Goal: Check status: Check status

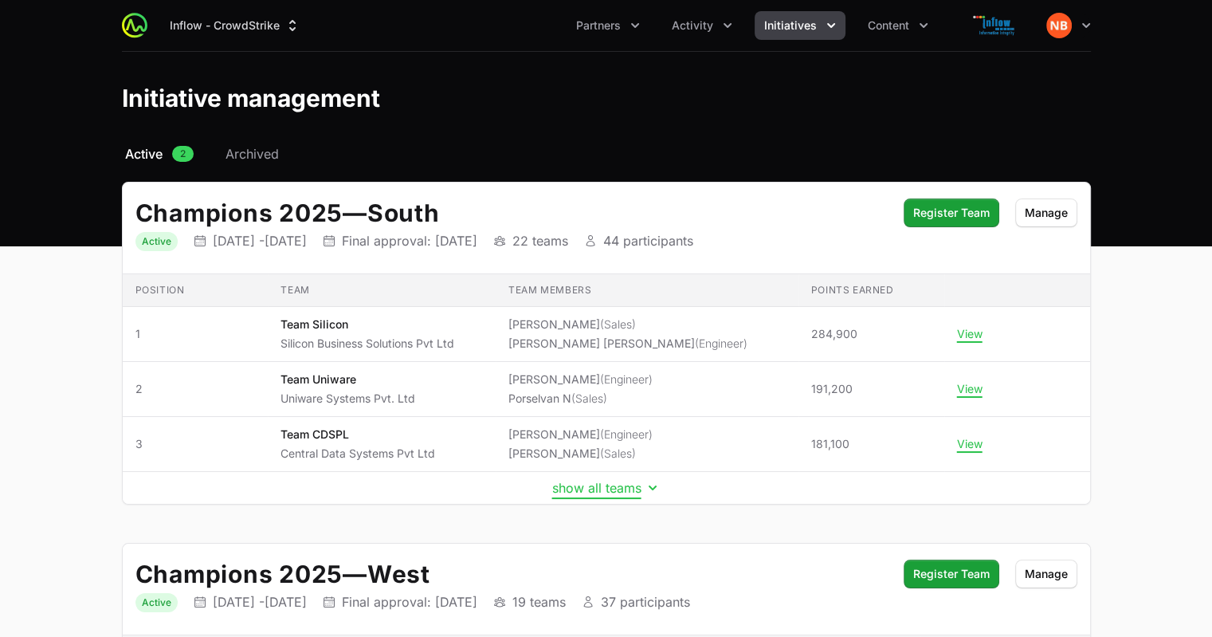
click at [585, 489] on button "show all teams" at bounding box center [606, 488] width 108 height 16
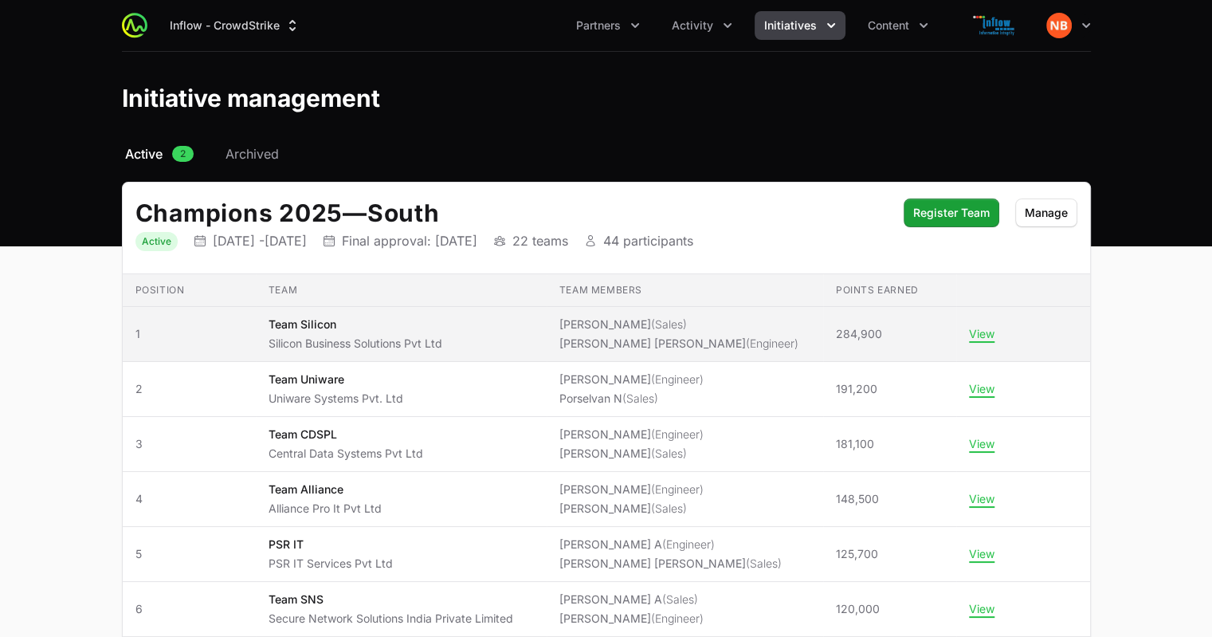
click at [309, 326] on p "Team Silicon" at bounding box center [356, 324] width 174 height 16
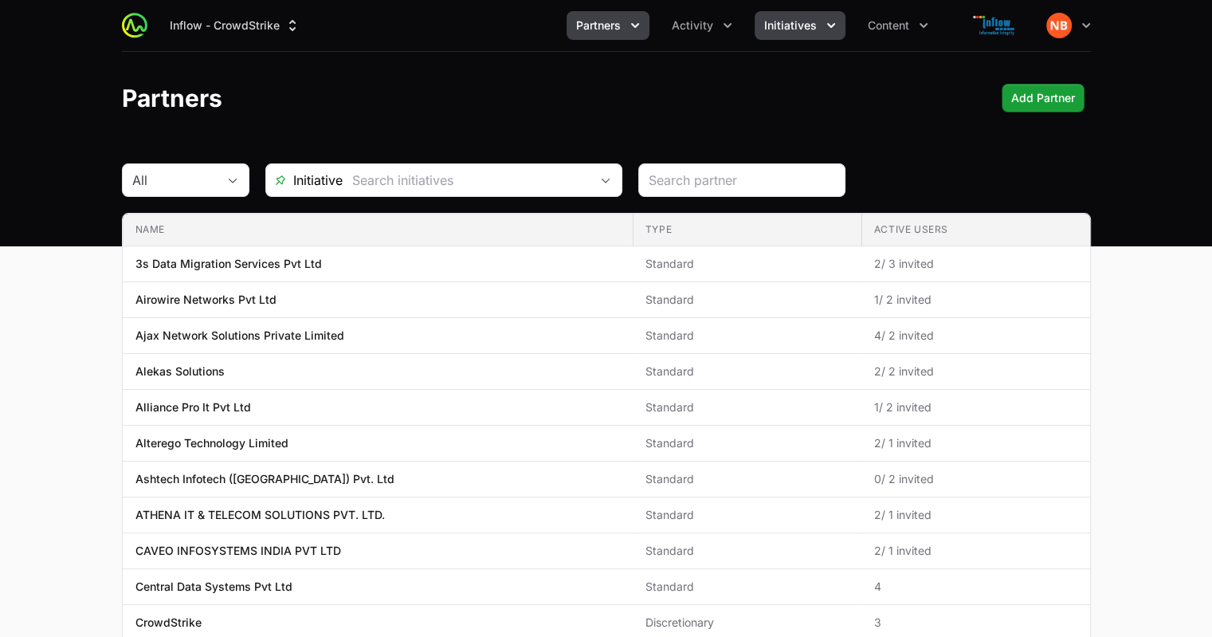
click at [781, 28] on span "Initiatives" at bounding box center [790, 26] width 53 height 16
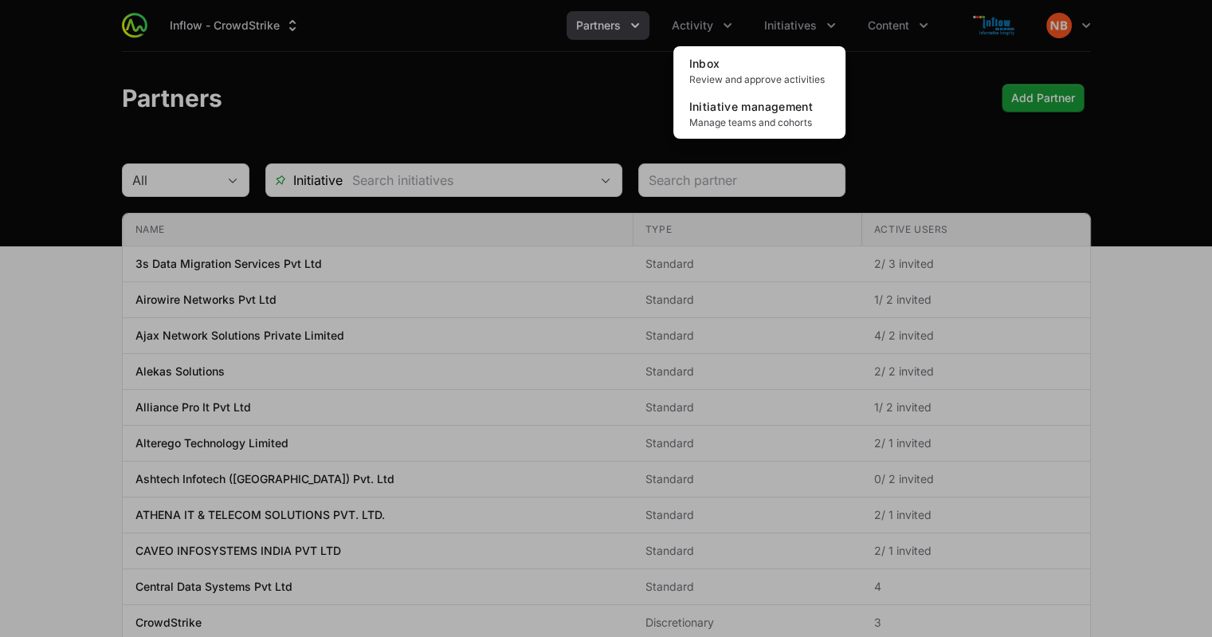
click at [731, 29] on div "Initiatives menu" at bounding box center [606, 318] width 1212 height 637
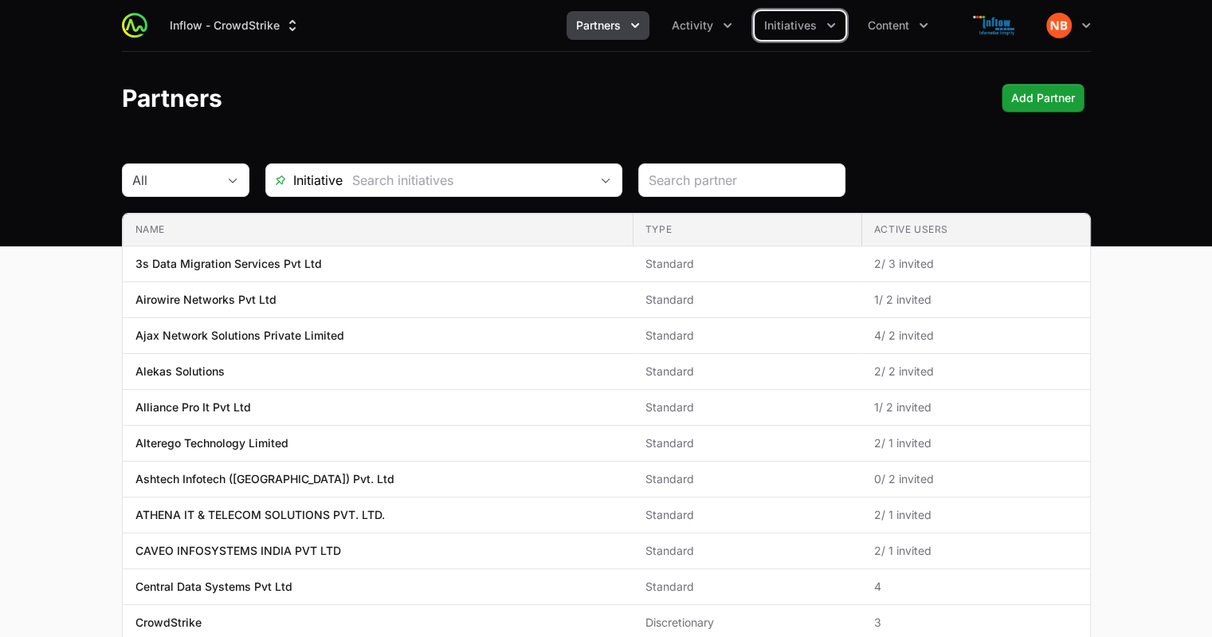
click at [731, 29] on icon "Activity menu" at bounding box center [728, 26] width 16 height 16
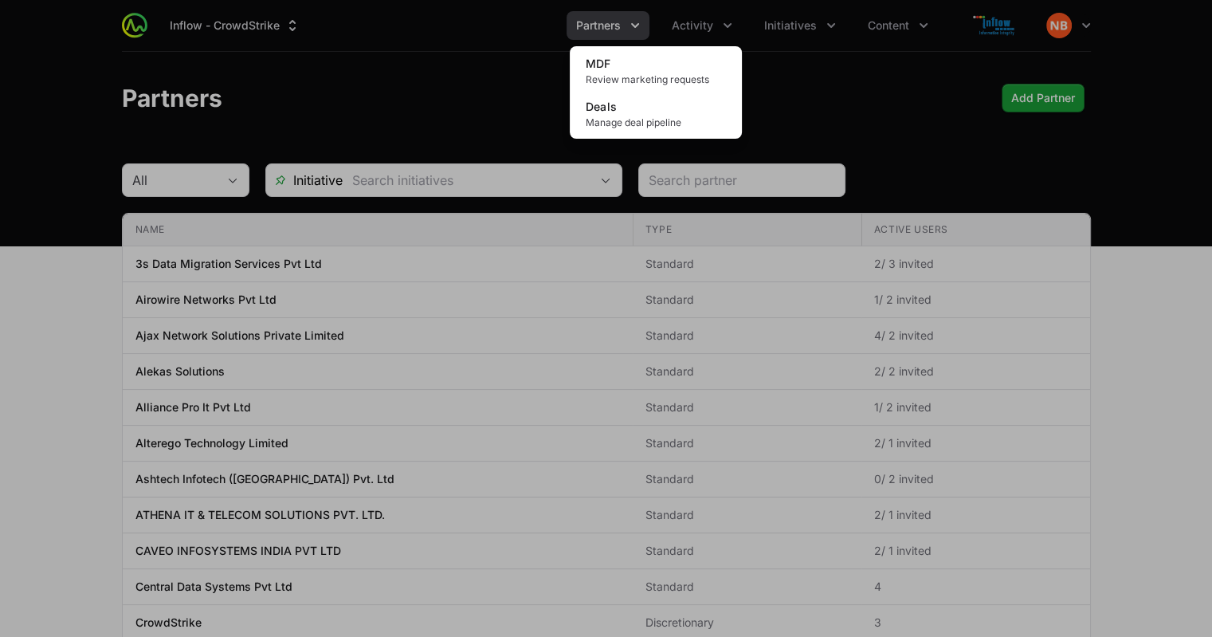
click at [633, 25] on div "Activity menu" at bounding box center [606, 318] width 1212 height 637
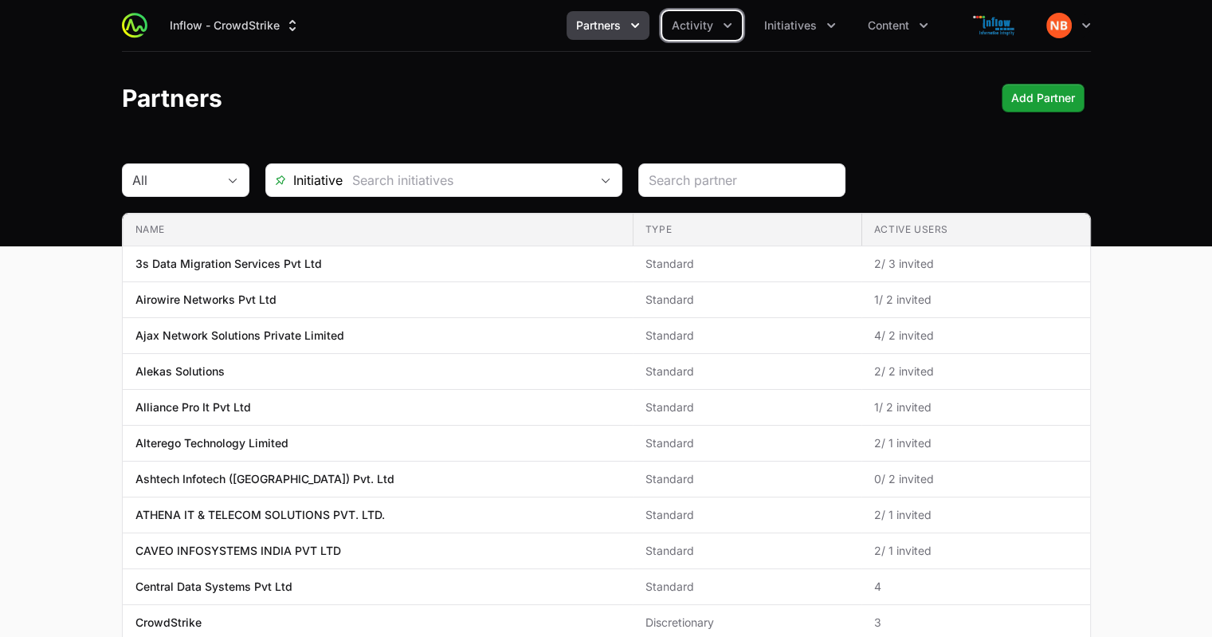
click at [633, 25] on icon "Partners menu" at bounding box center [635, 26] width 16 height 16
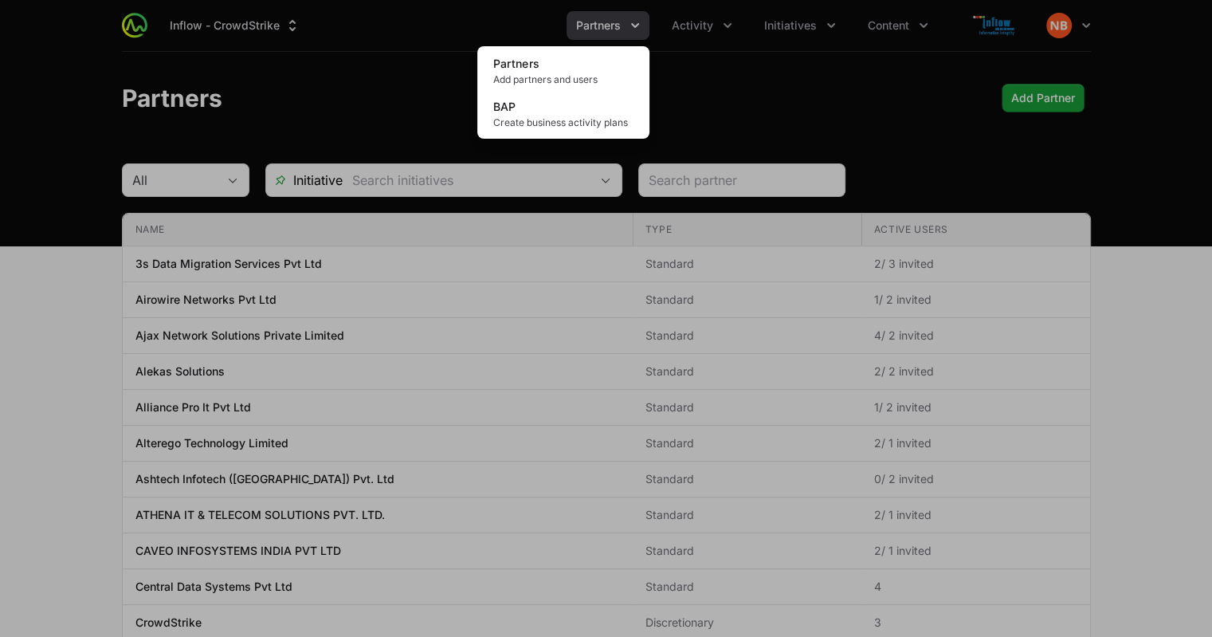
click at [825, 27] on div "Partners menu" at bounding box center [606, 318] width 1212 height 637
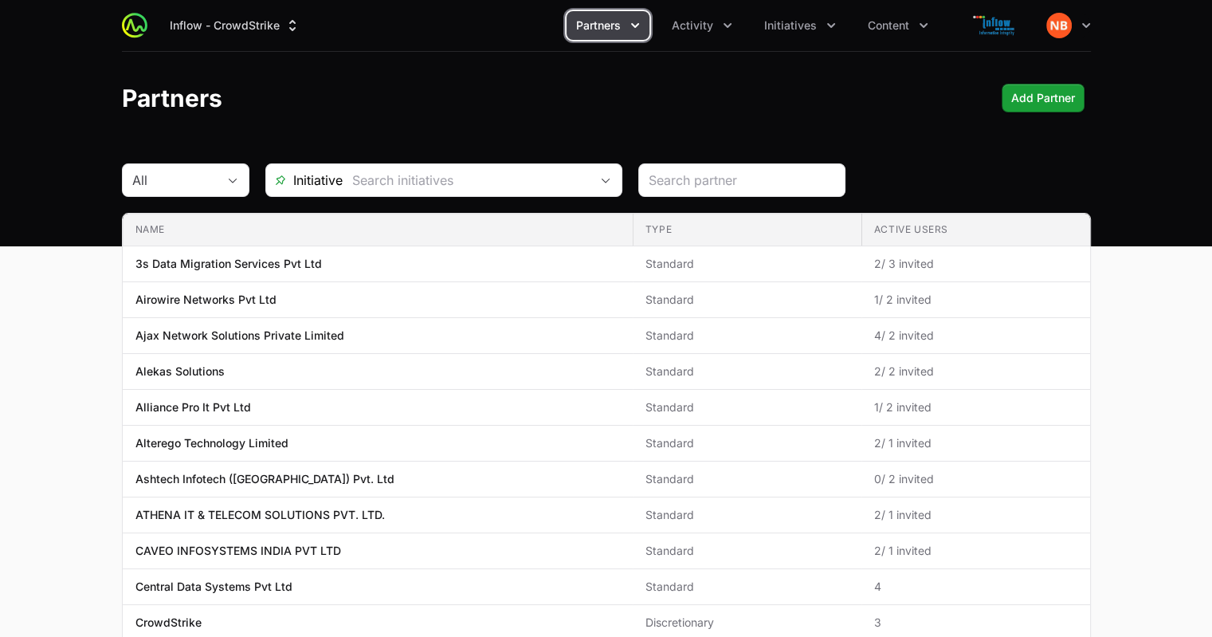
click at [825, 27] on icon "Initiatives menu" at bounding box center [831, 26] width 16 height 16
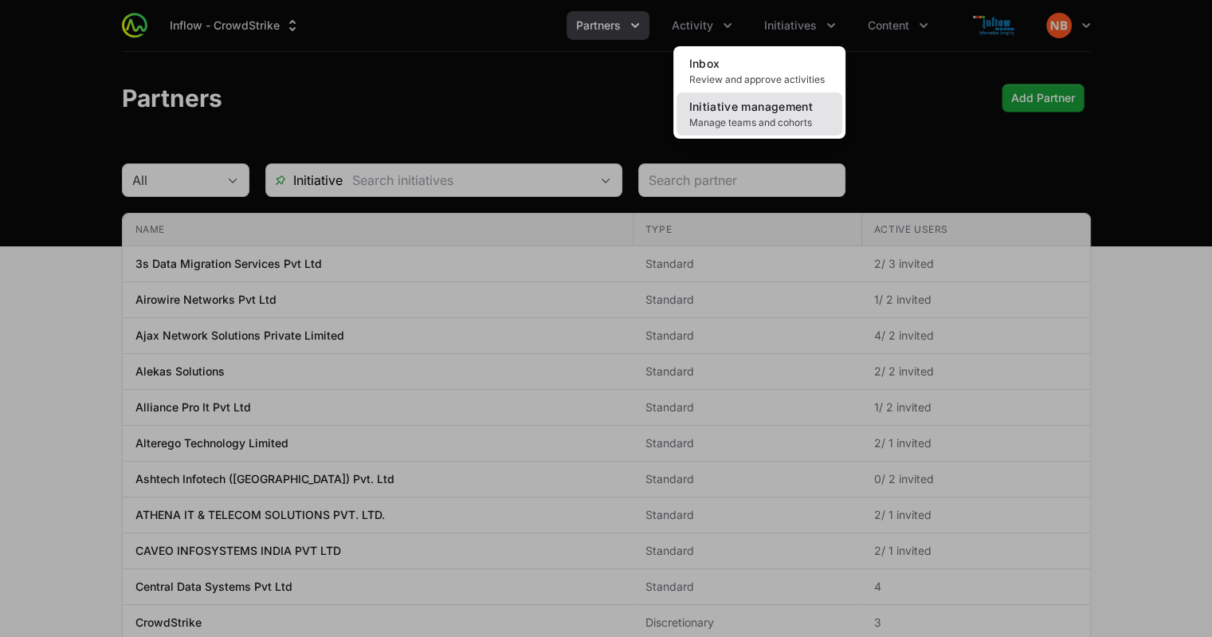
click at [779, 110] on span "Initiative management" at bounding box center [751, 107] width 124 height 14
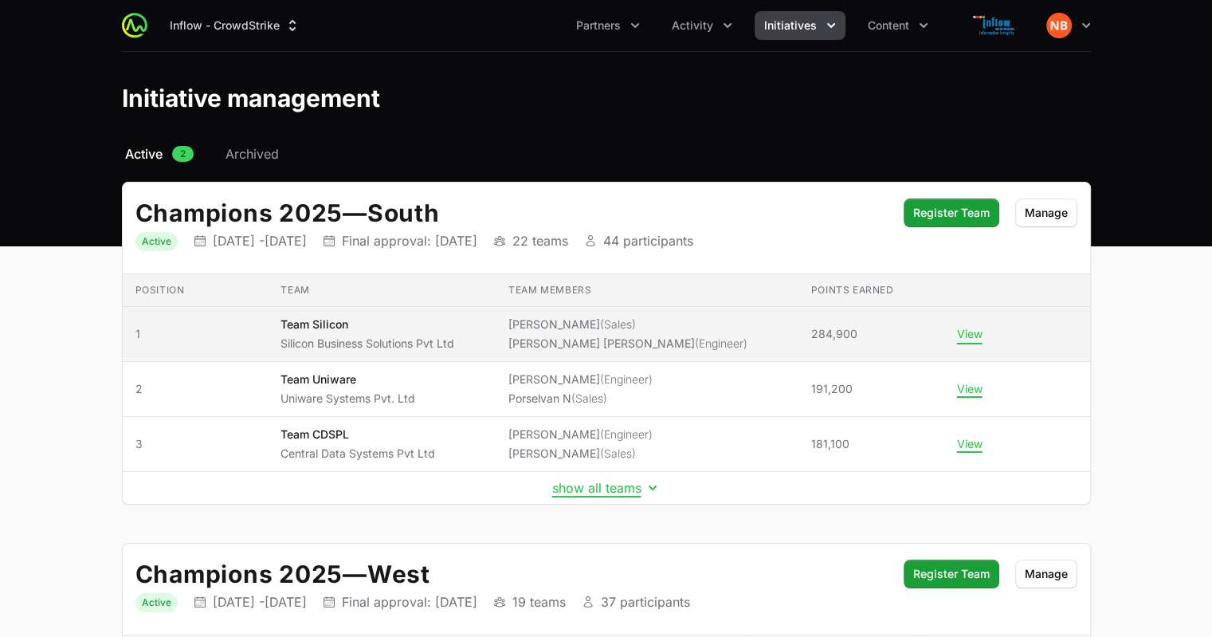
click at [966, 335] on button "View" at bounding box center [970, 334] width 26 height 14
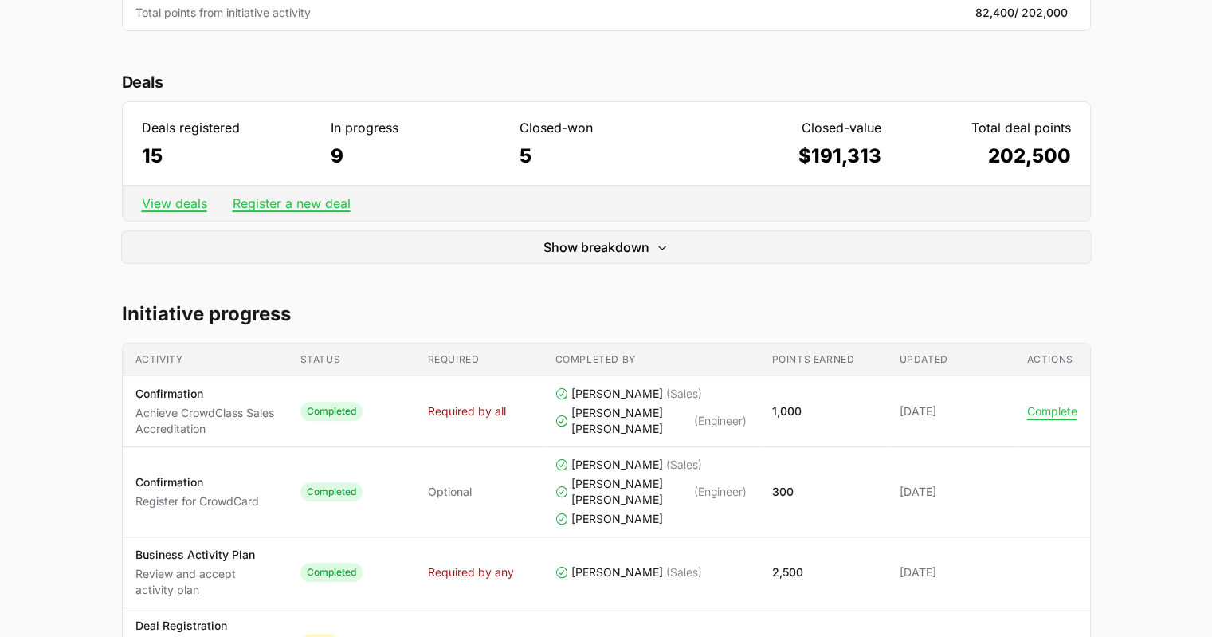
scroll to position [458, 0]
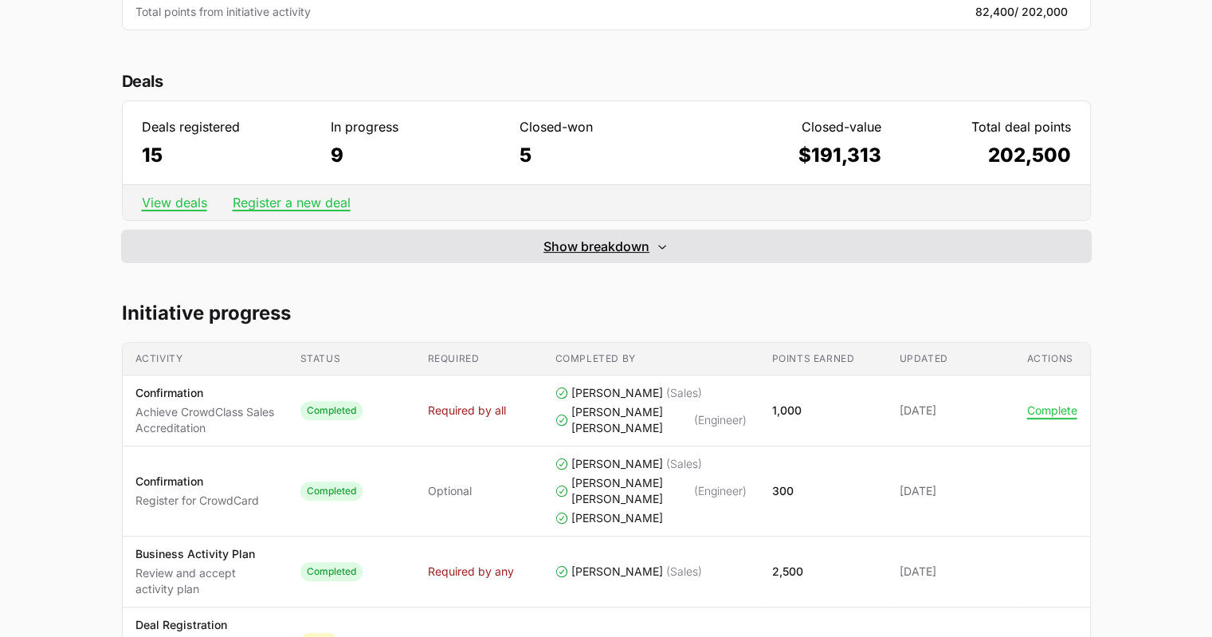
click at [663, 245] on icon "Expand/Collapse" at bounding box center [662, 246] width 13 height 13
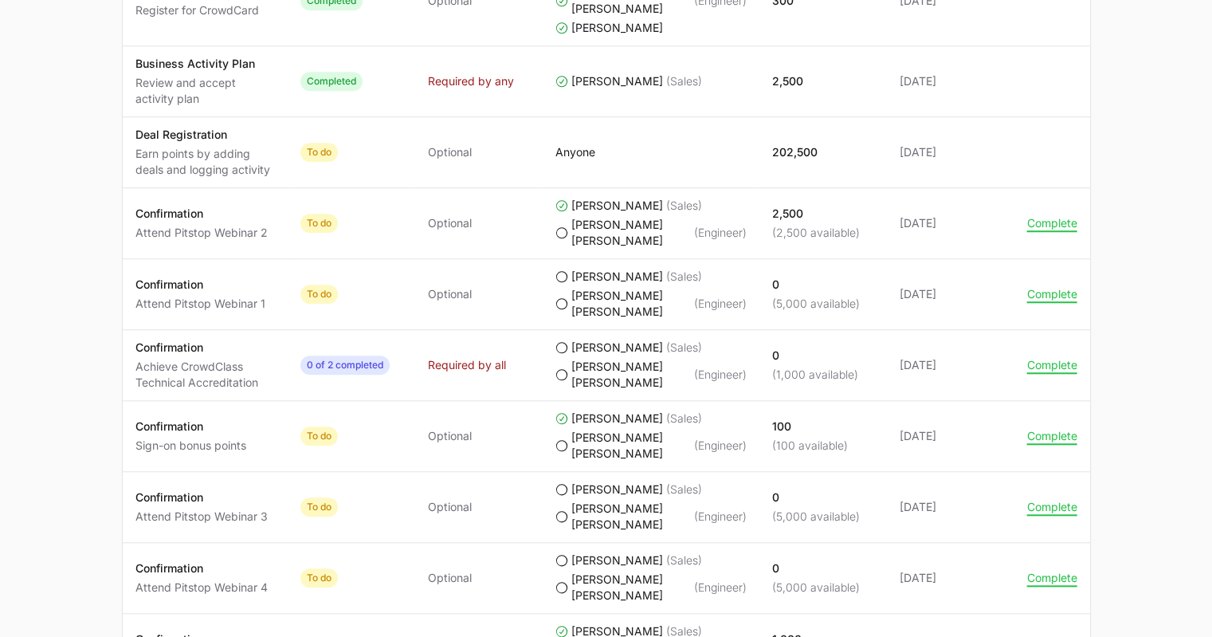
scroll to position [1389, 0]
click at [561, 238] on icon "Team Silicon's progress" at bounding box center [562, 232] width 13 height 13
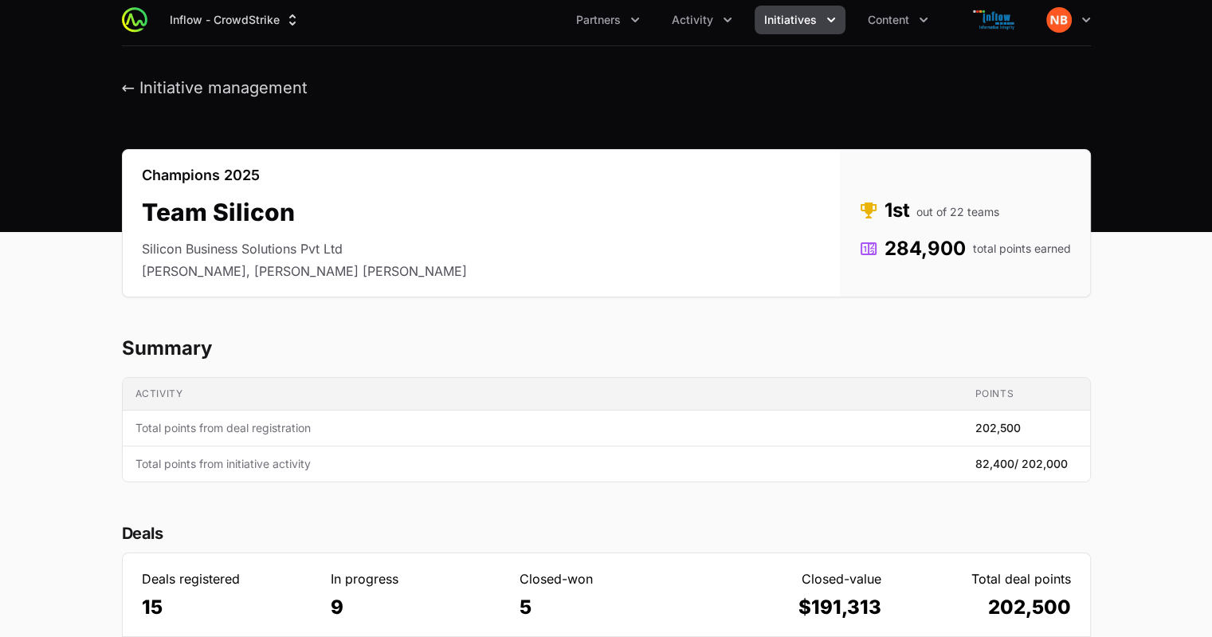
scroll to position [0, 0]
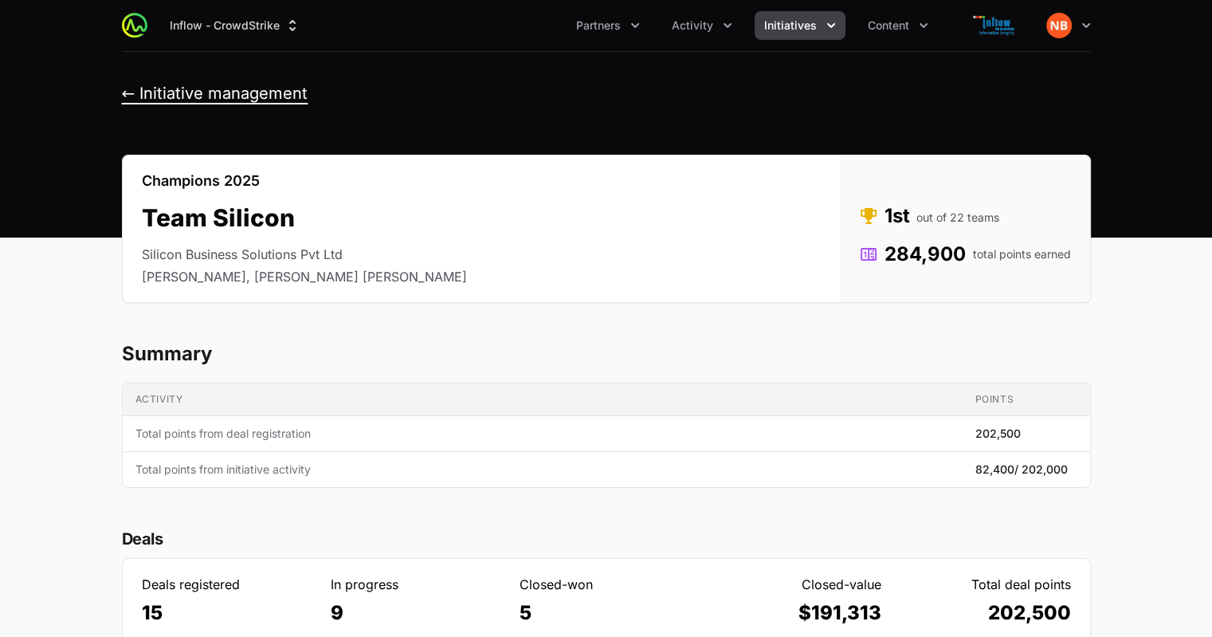
click at [127, 92] on button "← Initiative management" at bounding box center [215, 94] width 187 height 20
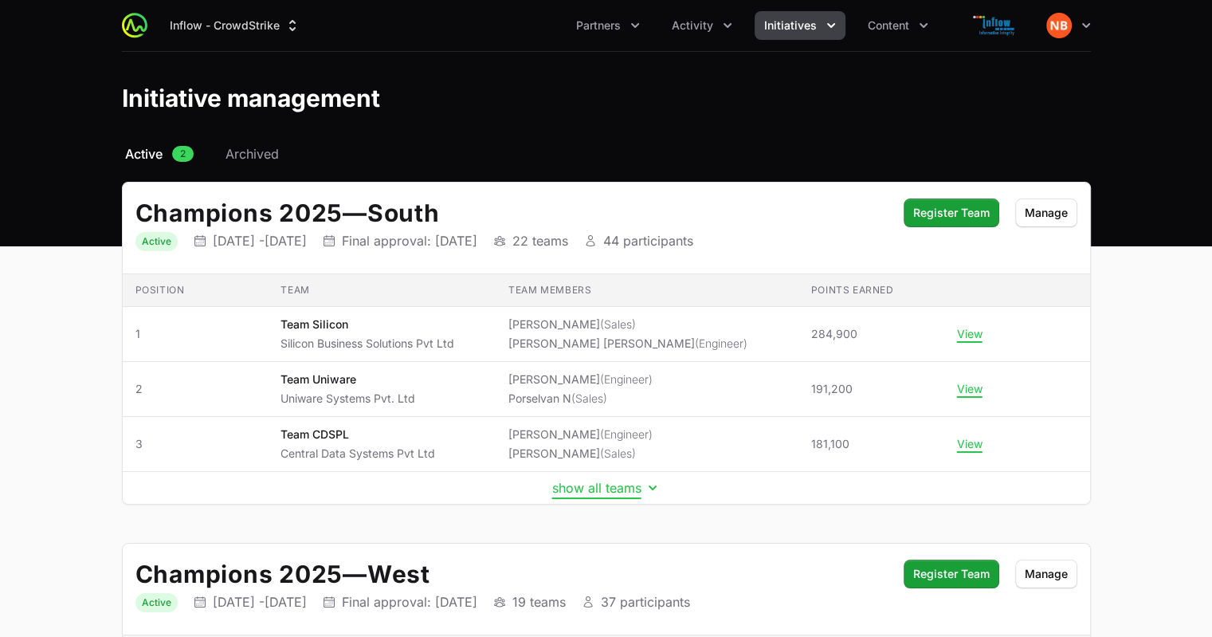
click at [630, 487] on button "show all teams" at bounding box center [606, 488] width 108 height 16
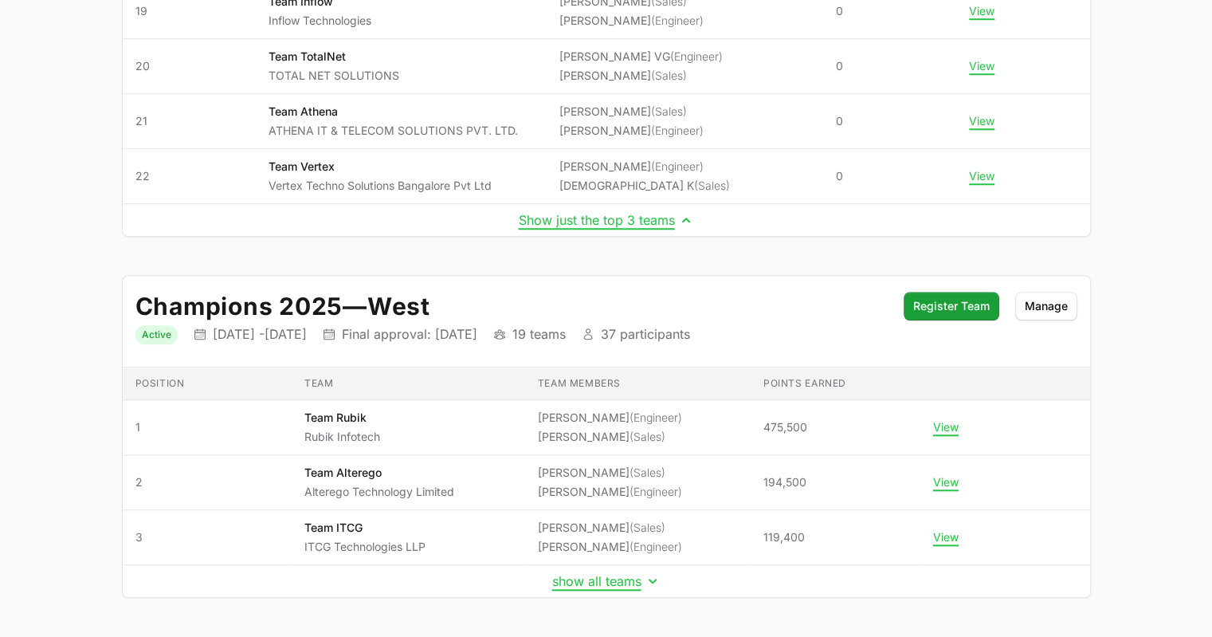
scroll to position [1359, 0]
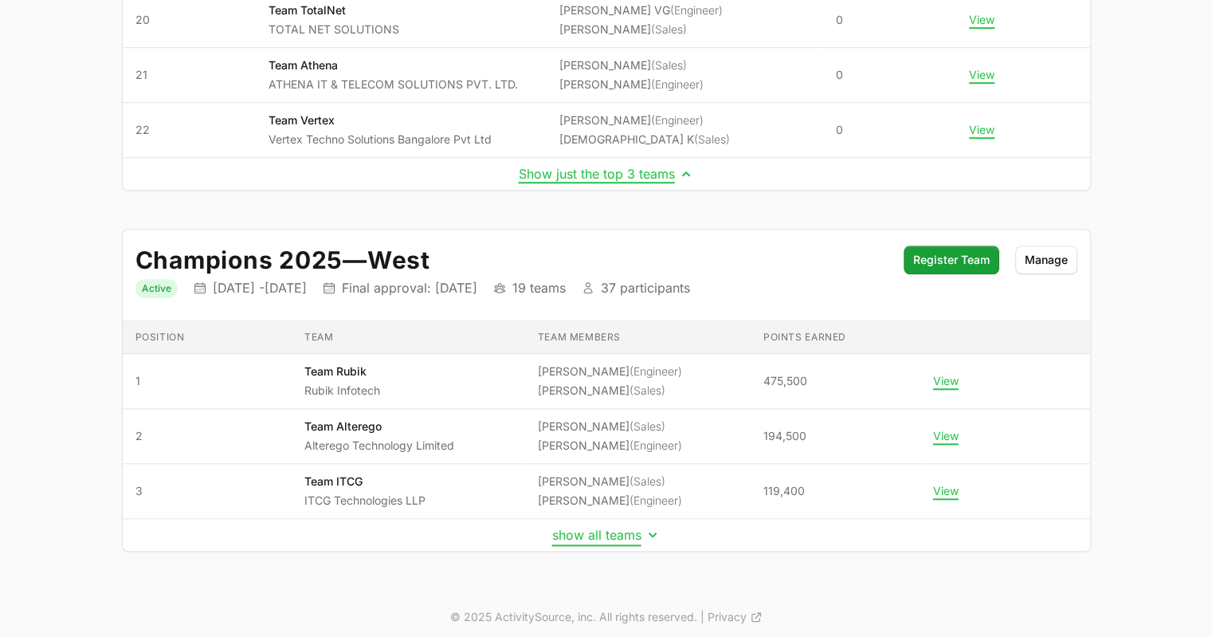
click at [607, 529] on button "show all teams" at bounding box center [606, 535] width 108 height 16
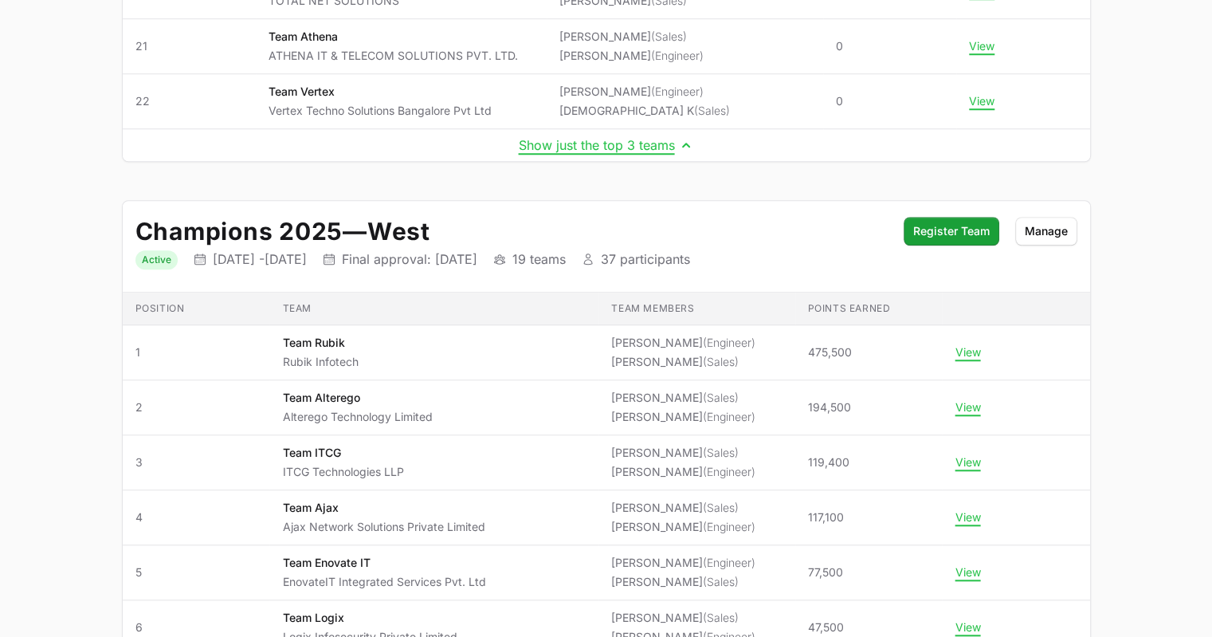
scroll to position [1387, 0]
